Goal: Navigation & Orientation: Find specific page/section

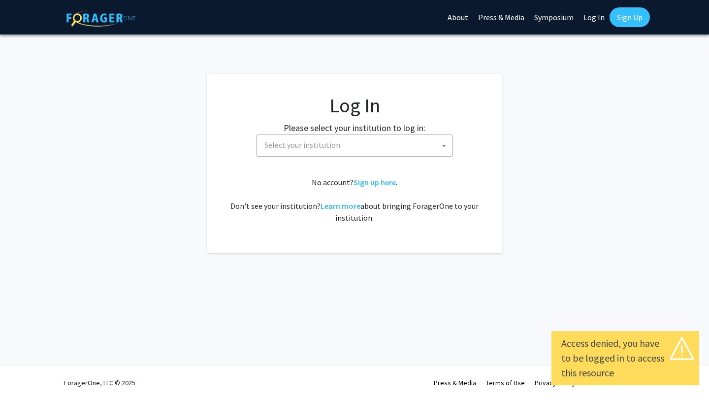
select select
click at [432, 145] on span "Select your institution" at bounding box center [356, 145] width 192 height 20
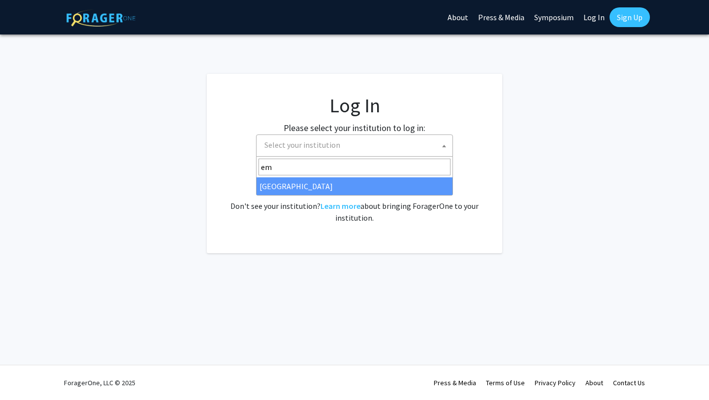
type input "em"
select select "12"
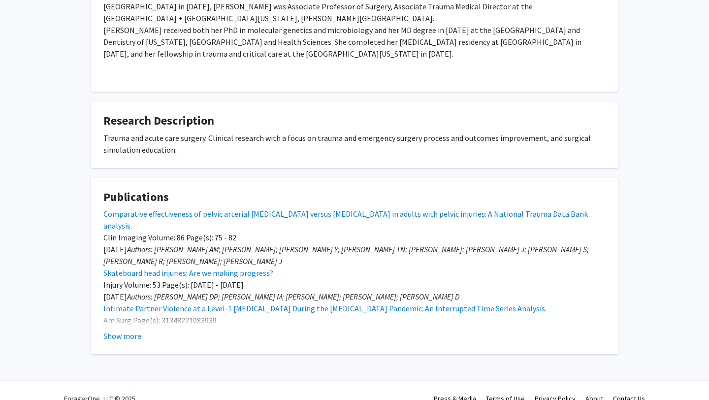
scroll to position [244, 0]
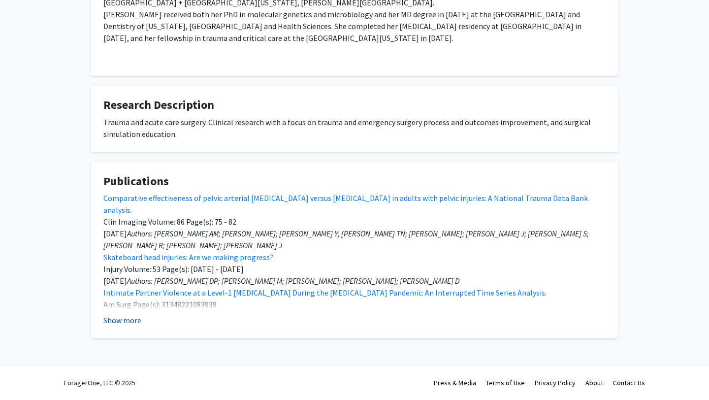
click at [124, 323] on button "Show more" at bounding box center [122, 320] width 38 height 12
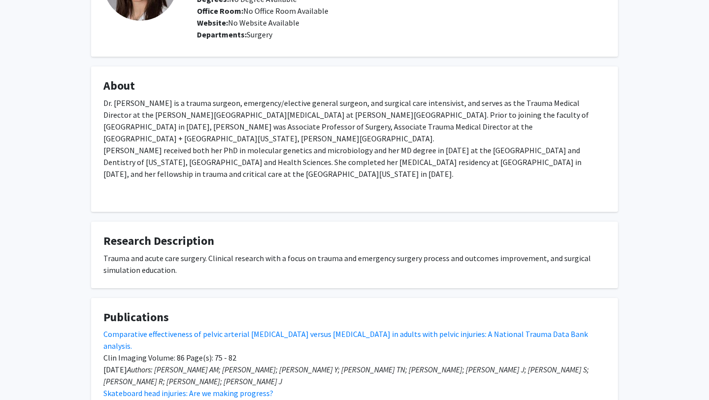
scroll to position [0, 0]
